Goal: Transaction & Acquisition: Obtain resource

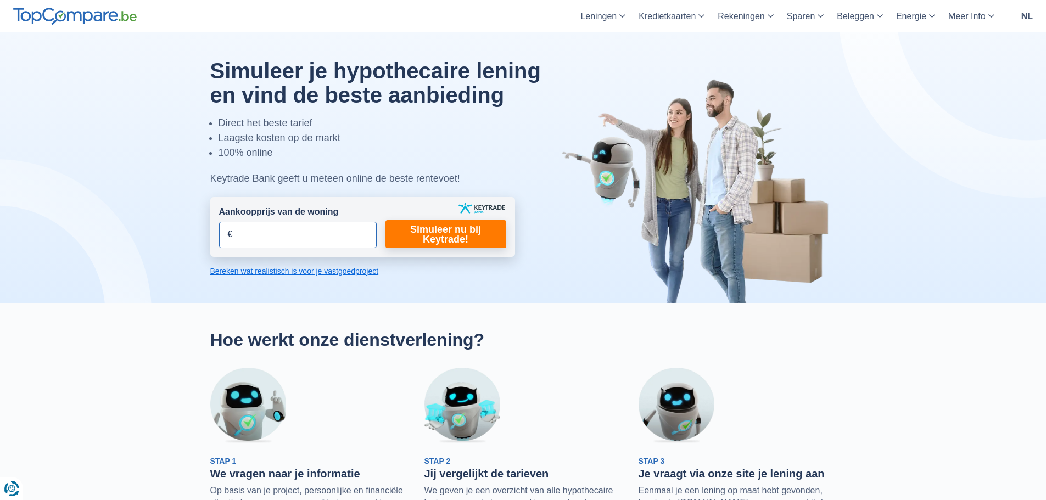
click at [270, 229] on input "Aankoopprijs van de woning" at bounding box center [298, 235] width 158 height 26
type input "649.000"
click at [435, 232] on link "Simuleer nu bij Keytrade!" at bounding box center [445, 234] width 121 height 28
click at [364, 271] on link "Bereken wat realistisch is voor je vastgoedproject" at bounding box center [362, 271] width 305 height 11
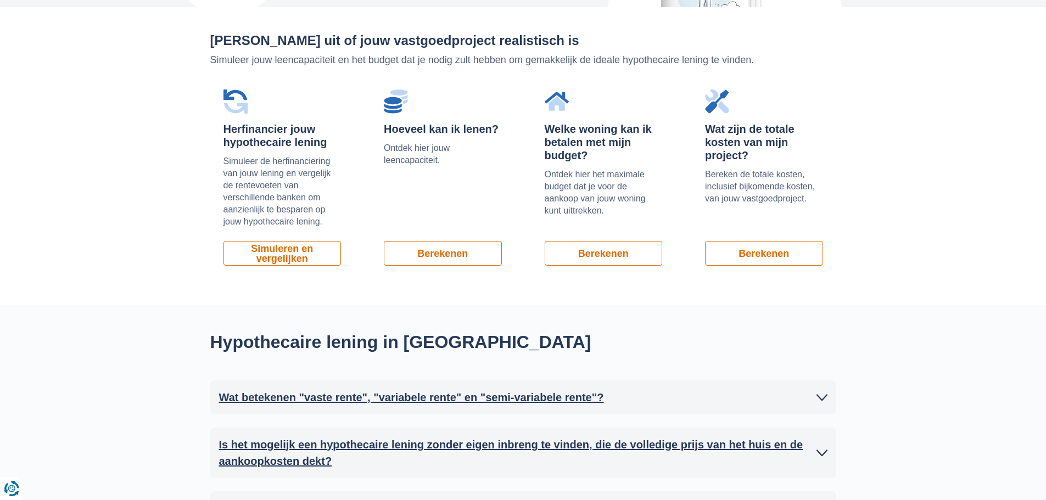
scroll to position [744, 0]
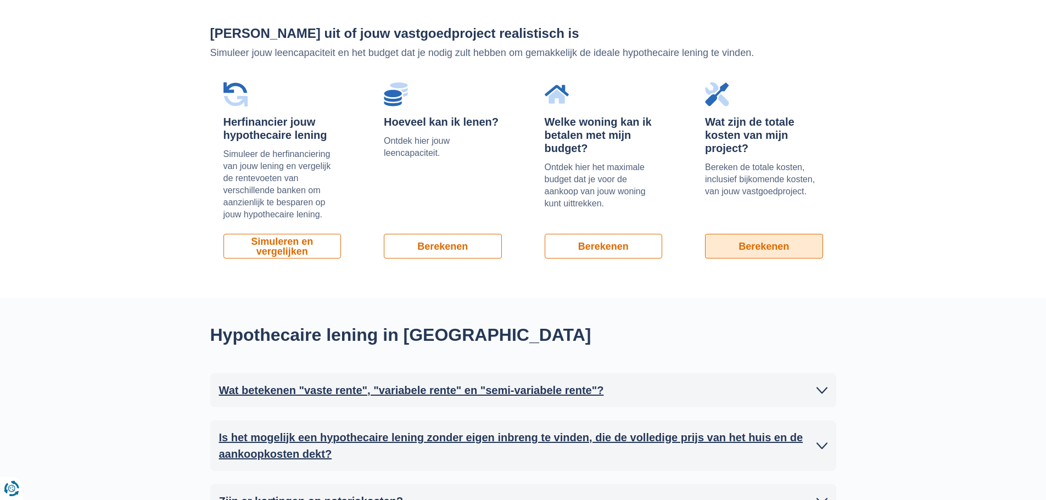
click at [766, 244] on link "Berekenen" at bounding box center [764, 246] width 118 height 25
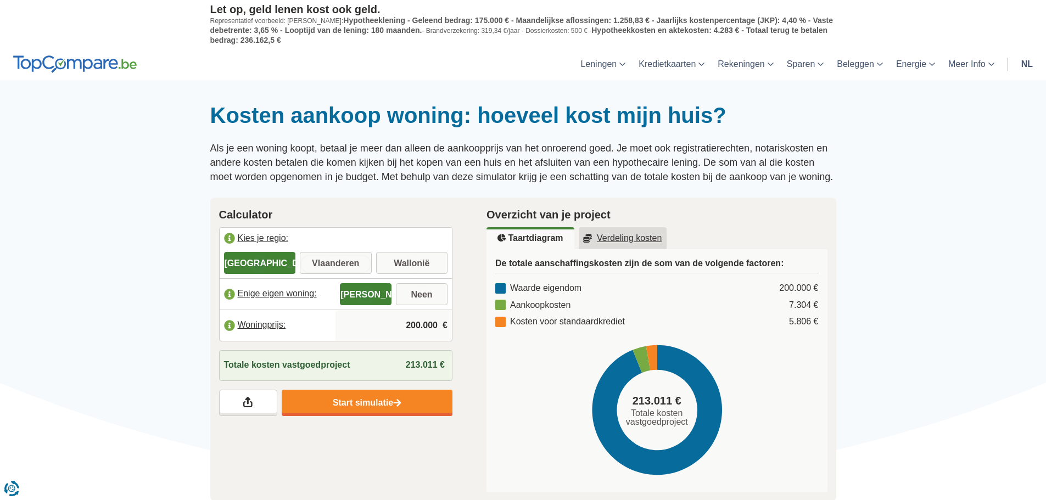
click at [351, 260] on input "Vlaanderen" at bounding box center [336, 264] width 72 height 20
radio input "true"
drag, startPoint x: 404, startPoint y: 326, endPoint x: 468, endPoint y: 323, distance: 64.8
click at [468, 323] on div "Calculator Kies je regio: Brussel Vlaanderen Wallonië Bescheiden woning: Ja Nee…" at bounding box center [336, 311] width 268 height 227
click at [227, 320] on label "Woningprijs:" at bounding box center [278, 325] width 116 height 24
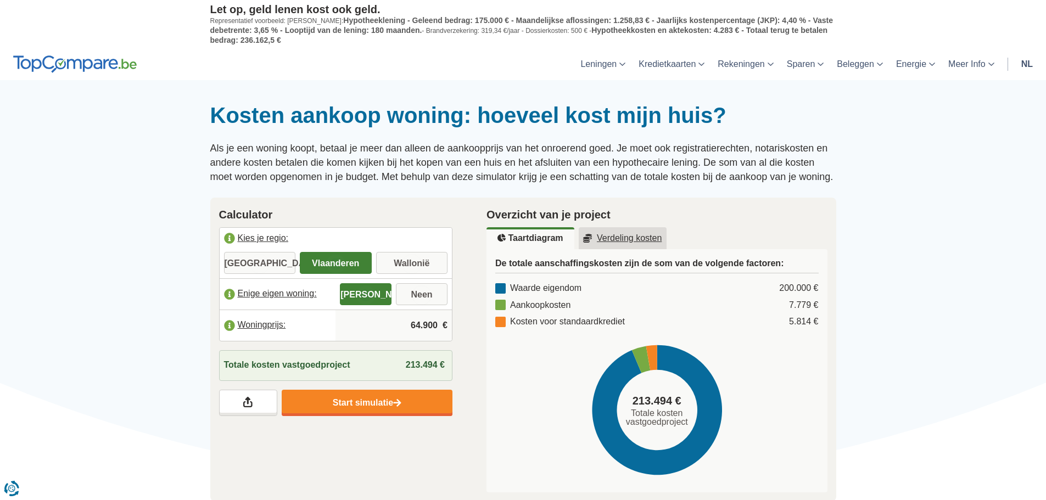
type input "649.000"
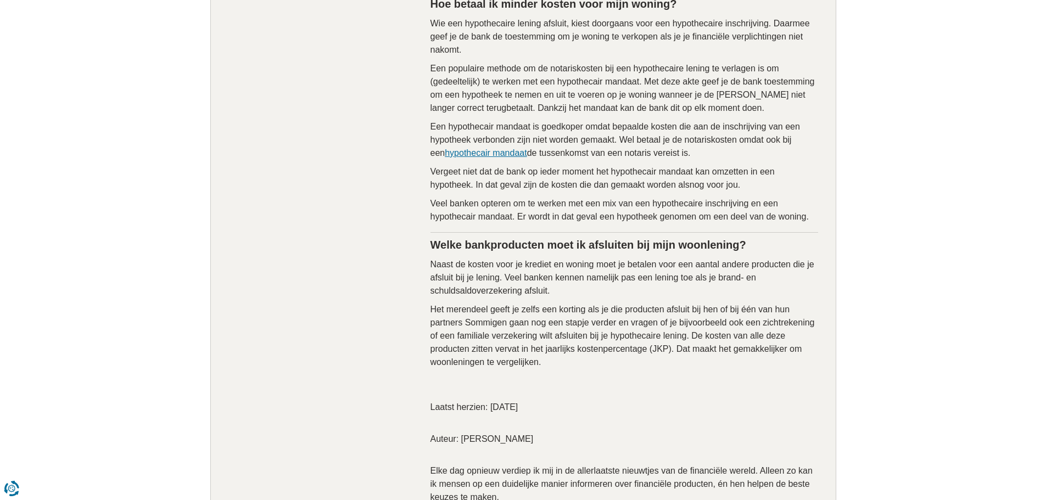
scroll to position [1592, 0]
